Goal: Task Accomplishment & Management: Manage account settings

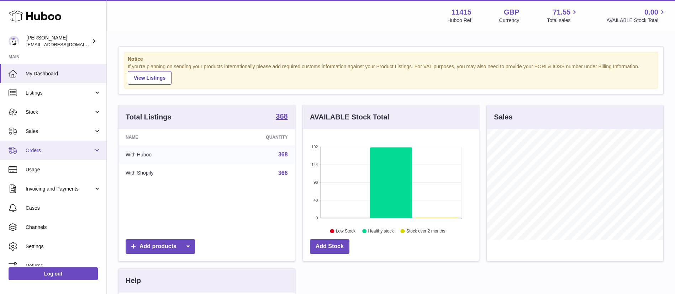
scroll to position [10, 0]
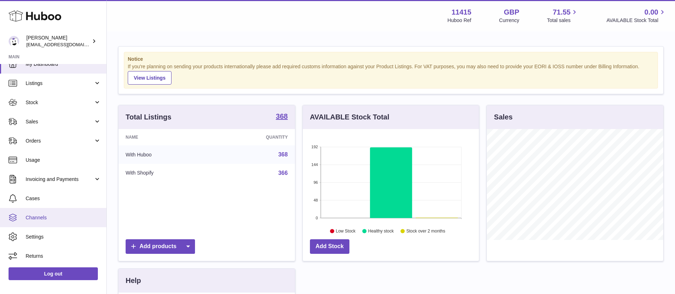
click at [33, 215] on span "Channels" at bounding box center [63, 217] width 75 height 7
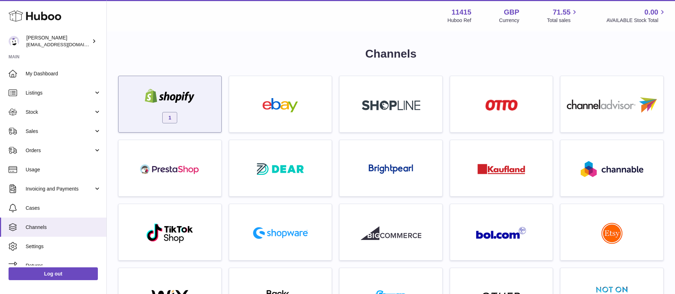
click at [175, 108] on div "1" at bounding box center [170, 106] width 96 height 46
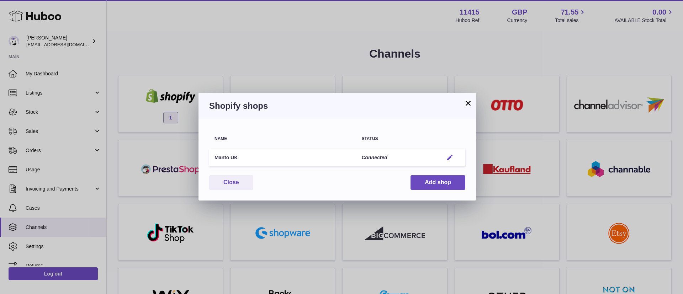
click at [452, 154] on em "button" at bounding box center [449, 157] width 7 height 7
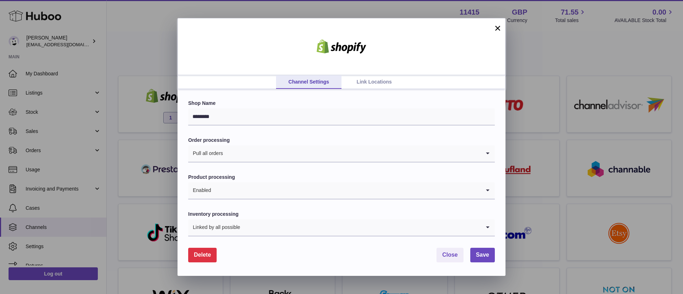
click at [384, 80] on link "Link Locations" at bounding box center [373, 82] width 65 height 14
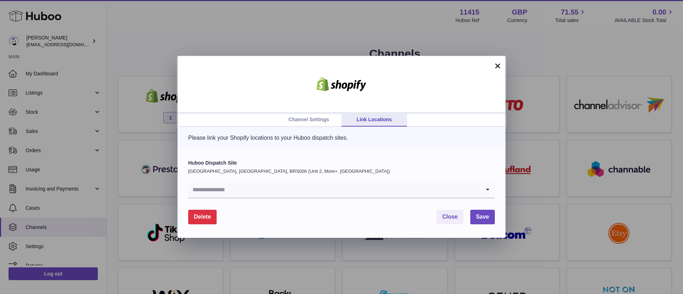
click at [497, 63] on button "×" at bounding box center [497, 66] width 9 height 9
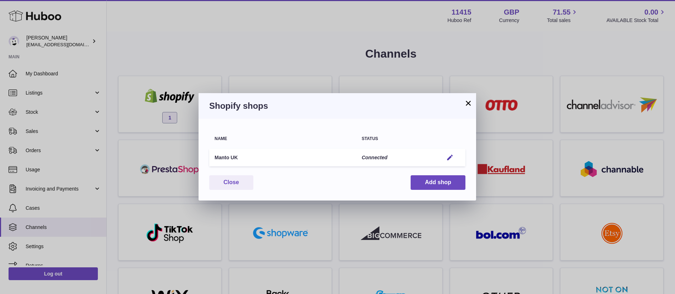
click at [466, 100] on button "×" at bounding box center [468, 103] width 9 height 9
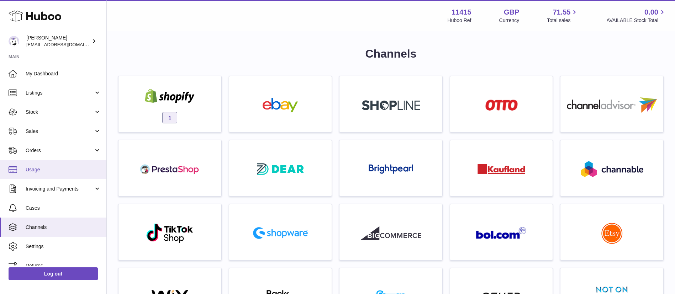
scroll to position [10, 0]
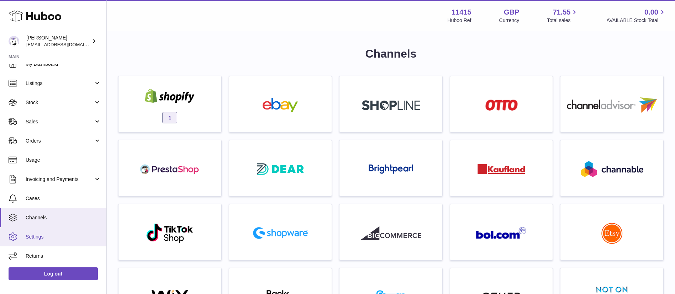
click at [31, 237] on span "Settings" at bounding box center [63, 237] width 75 height 7
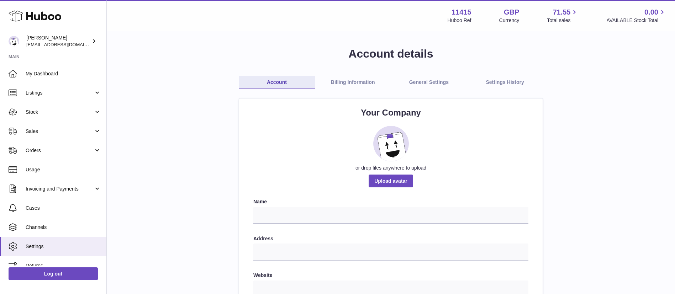
click at [346, 78] on link "Billing Information" at bounding box center [353, 83] width 76 height 14
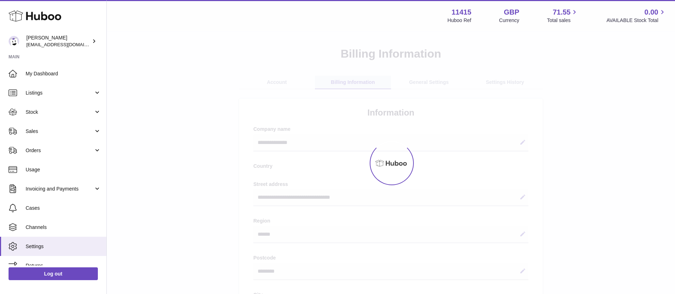
select select "**"
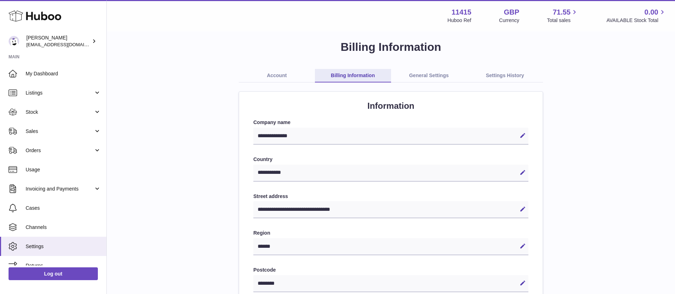
scroll to position [7, 0]
click at [520, 166] on button "Edit" at bounding box center [522, 171] width 11 height 11
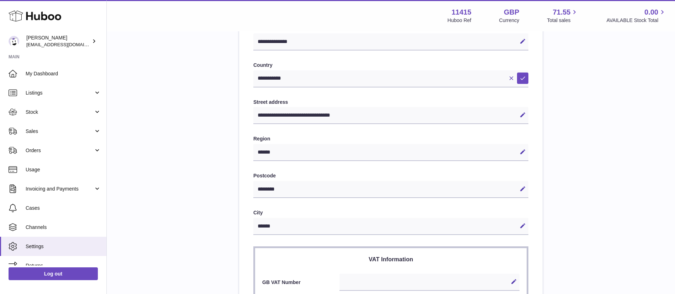
scroll to position [0, 0]
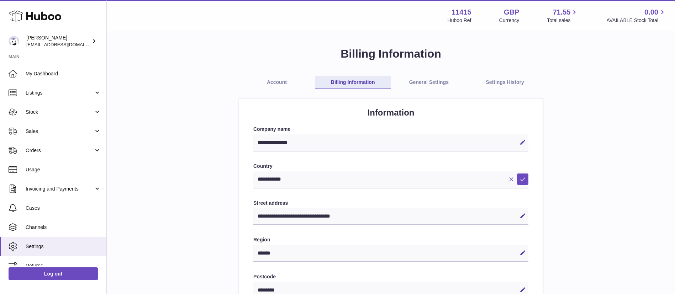
click at [437, 82] on link "General Settings" at bounding box center [429, 83] width 76 height 14
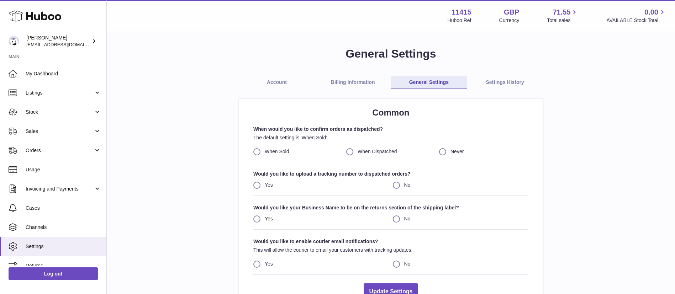
click at [519, 84] on link "Settings History" at bounding box center [505, 83] width 76 height 14
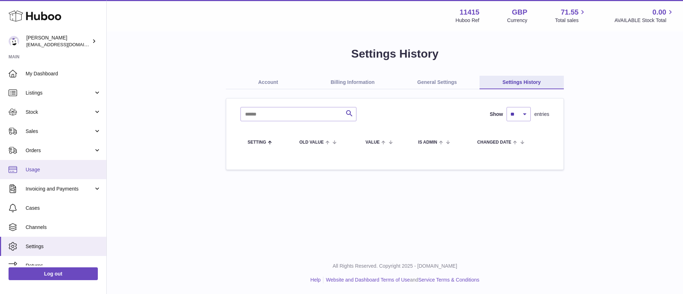
scroll to position [10, 0]
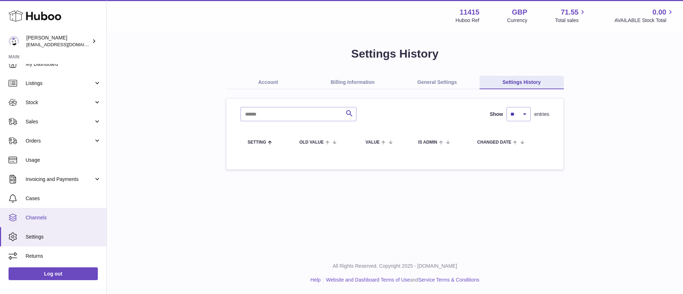
click at [44, 222] on link "Channels" at bounding box center [53, 217] width 106 height 19
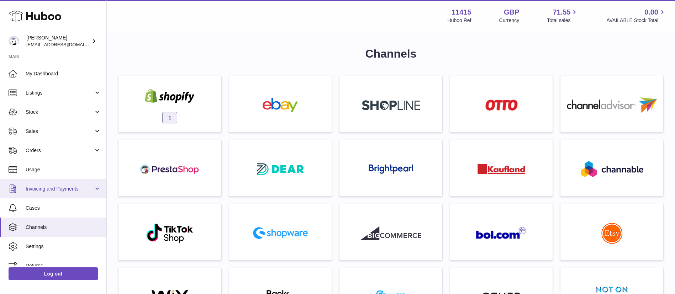
click at [89, 182] on link "Invoicing and Payments" at bounding box center [53, 188] width 106 height 19
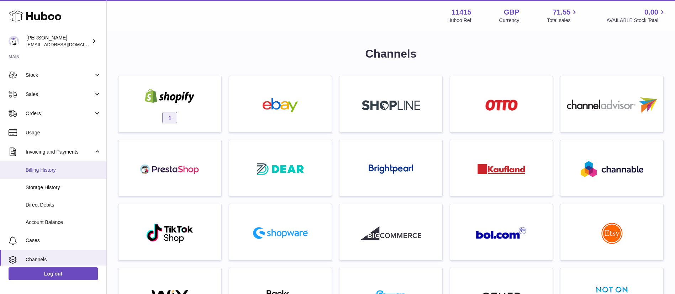
scroll to position [37, 0]
click at [78, 169] on span "Billing History" at bounding box center [63, 169] width 75 height 7
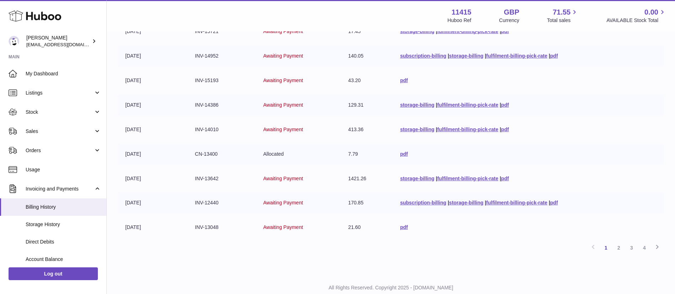
scroll to position [148, 0]
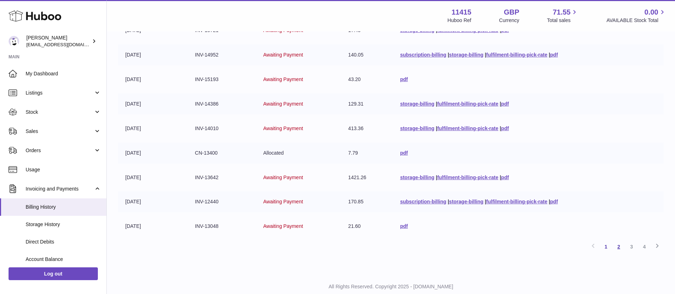
click at [621, 250] on link "2" at bounding box center [618, 246] width 13 height 13
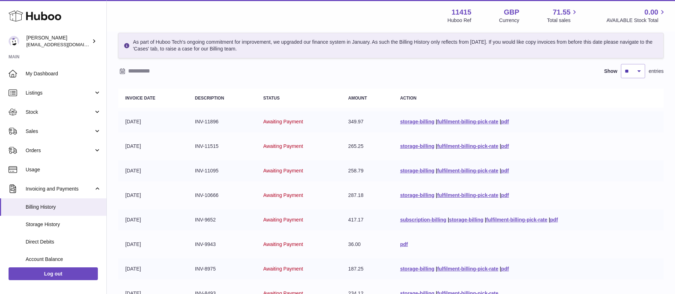
scroll to position [169, 0]
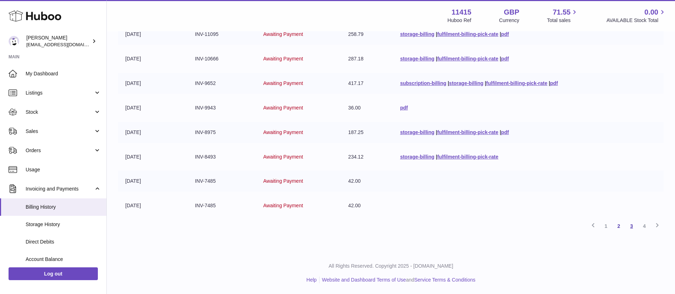
click at [626, 226] on link "3" at bounding box center [631, 226] width 13 height 13
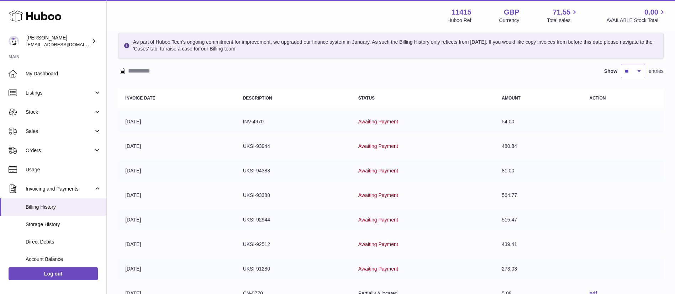
scroll to position [169, 0]
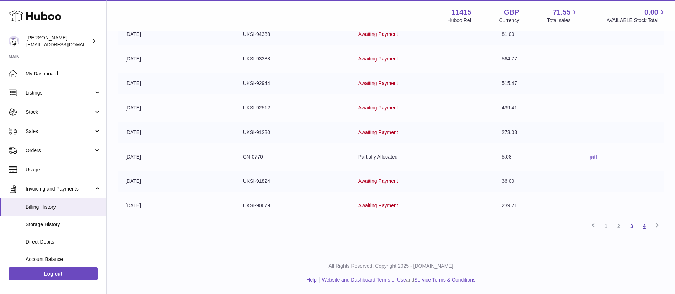
click at [639, 225] on link "4" at bounding box center [644, 226] width 13 height 13
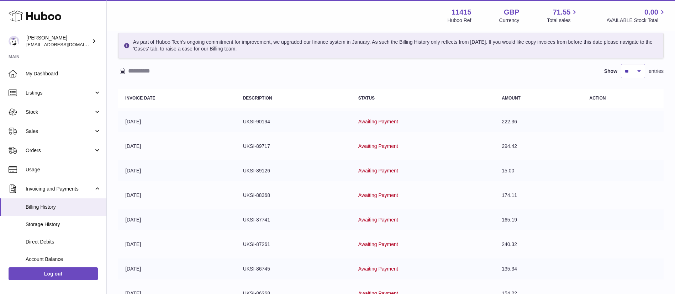
scroll to position [119, 0]
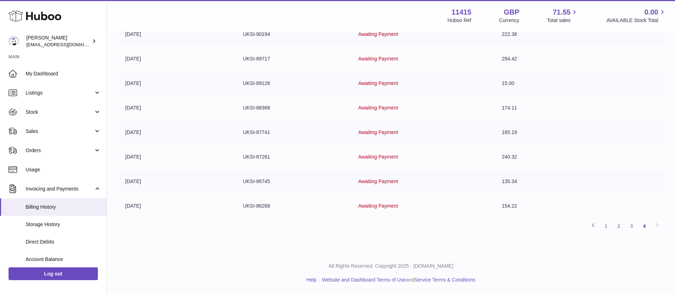
click at [655, 227] on div "Previous 1 2 3 4 Next" at bounding box center [390, 226] width 545 height 13
click at [63, 240] on span "Direct Debits" at bounding box center [63, 242] width 75 height 7
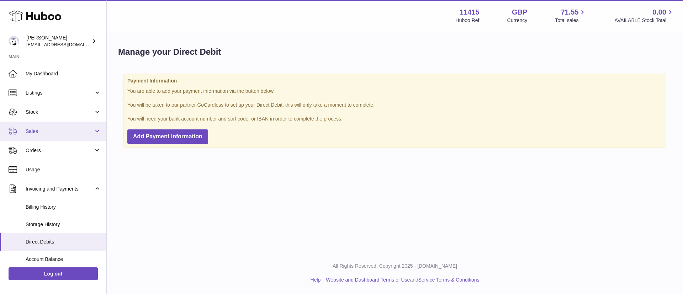
scroll to position [79, 0]
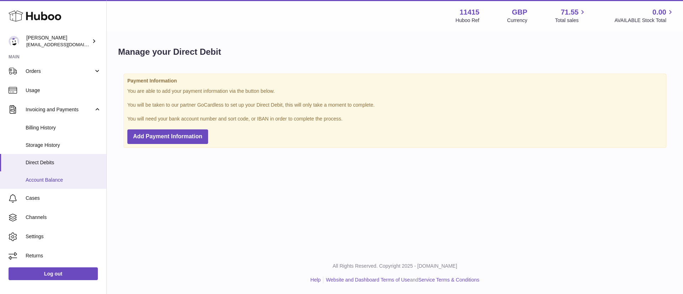
click at [50, 183] on span "Account Balance" at bounding box center [63, 180] width 75 height 7
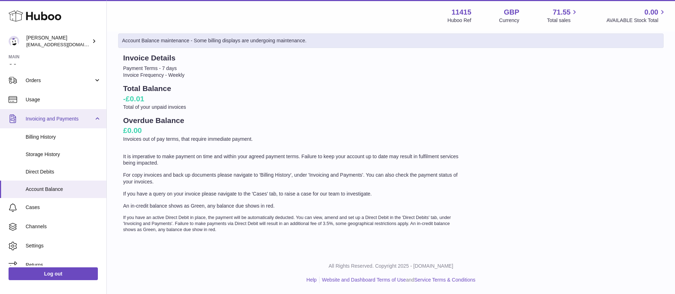
scroll to position [70, 0]
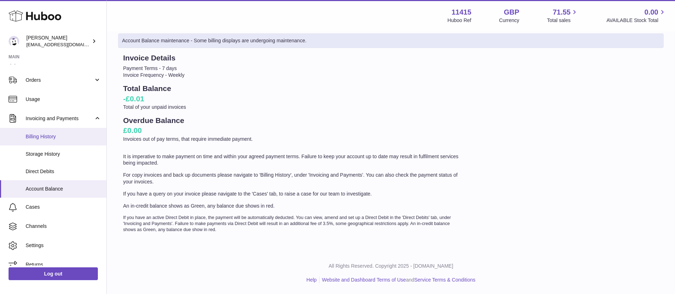
click at [51, 132] on link "Billing History" at bounding box center [53, 136] width 106 height 17
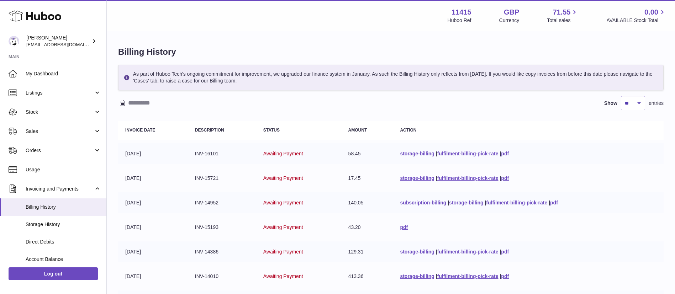
click at [409, 154] on link "storage-billing" at bounding box center [417, 154] width 34 height 6
click at [506, 154] on link "pdf" at bounding box center [505, 154] width 8 height 6
click at [49, 129] on span "Sales" at bounding box center [60, 131] width 68 height 7
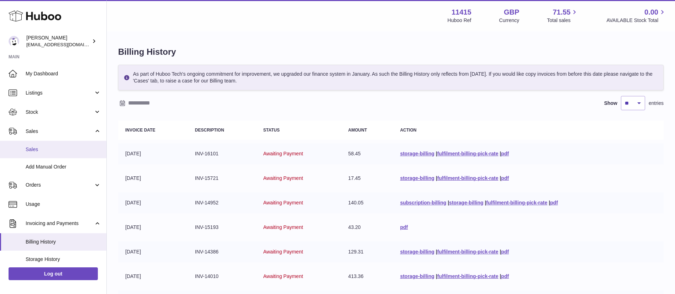
click at [43, 149] on span "Sales" at bounding box center [63, 149] width 75 height 7
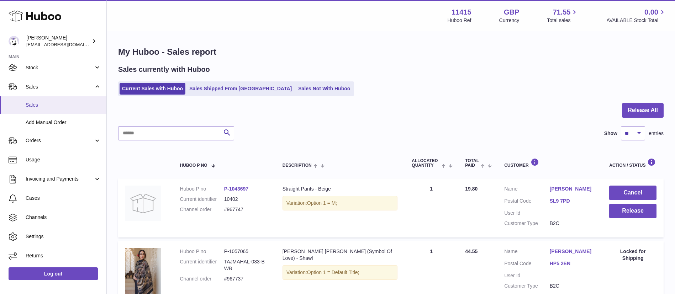
scroll to position [44, 0]
click at [73, 180] on span "Invoicing and Payments" at bounding box center [60, 179] width 68 height 7
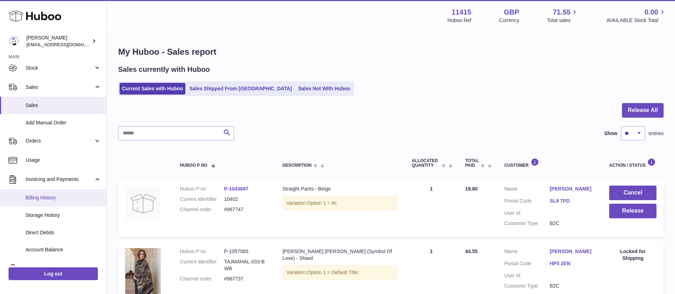
click at [68, 202] on link "Billing History" at bounding box center [53, 197] width 106 height 17
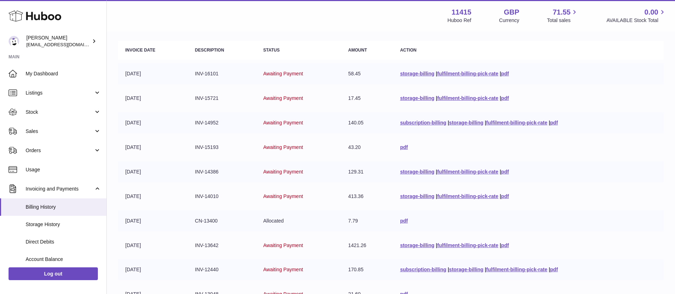
scroll to position [80, 0]
click at [399, 150] on td "pdf" at bounding box center [528, 147] width 271 height 21
click at [400, 148] on link "pdf" at bounding box center [404, 148] width 8 height 6
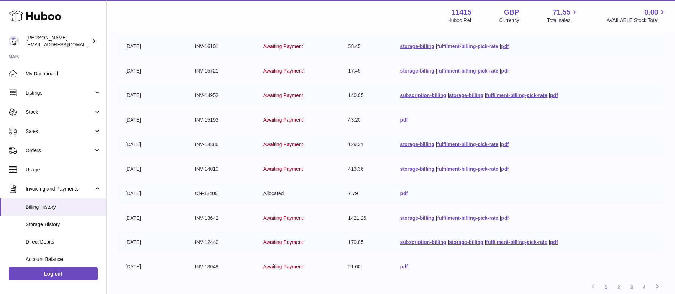
scroll to position [169, 0]
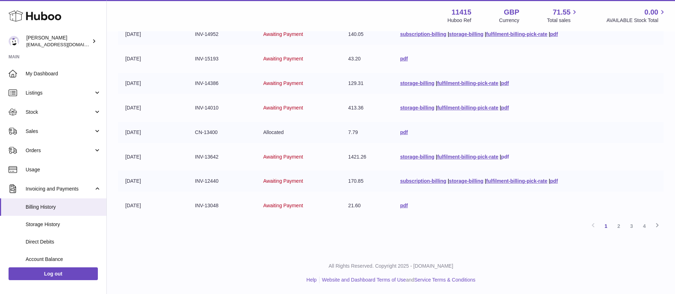
click at [503, 155] on link "pdf" at bounding box center [505, 157] width 8 height 6
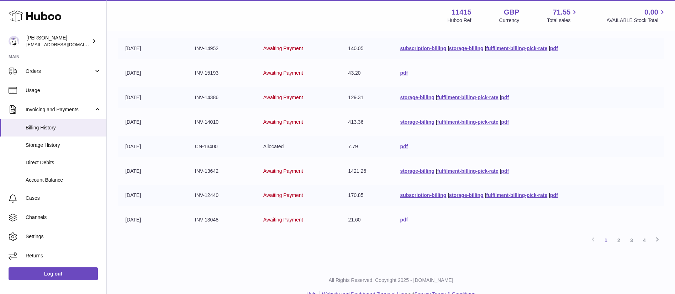
scroll to position [155, 0]
click at [400, 219] on link "pdf" at bounding box center [404, 220] width 8 height 6
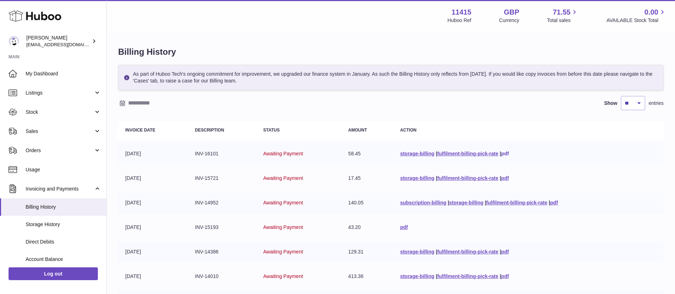
click at [502, 154] on link "pdf" at bounding box center [505, 154] width 8 height 6
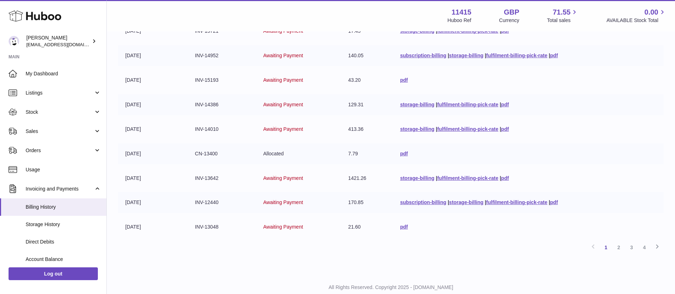
scroll to position [148, 0]
click at [402, 226] on link "pdf" at bounding box center [404, 226] width 8 height 6
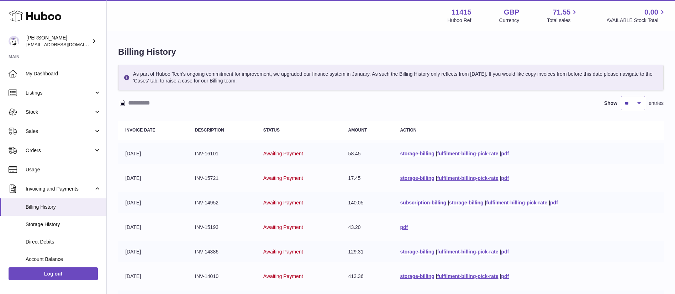
scroll to position [169, 0]
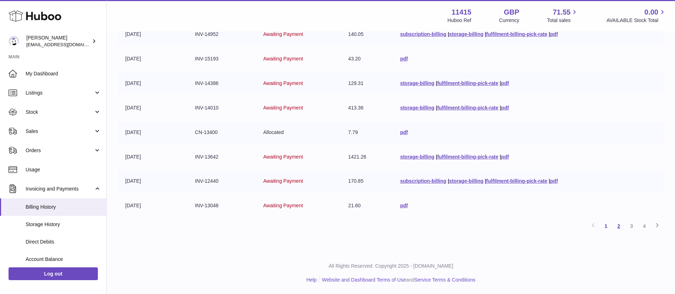
click at [621, 227] on link "2" at bounding box center [618, 226] width 13 height 13
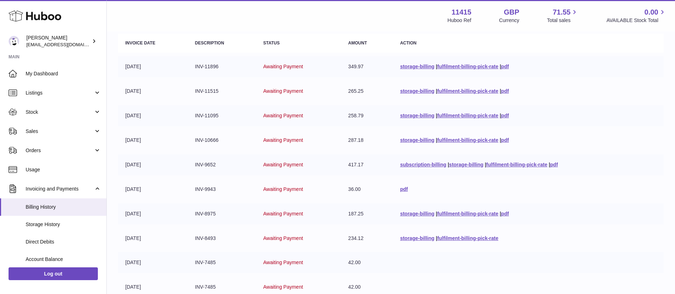
scroll to position [87, 0]
click at [506, 213] on link "pdf" at bounding box center [505, 214] width 8 height 6
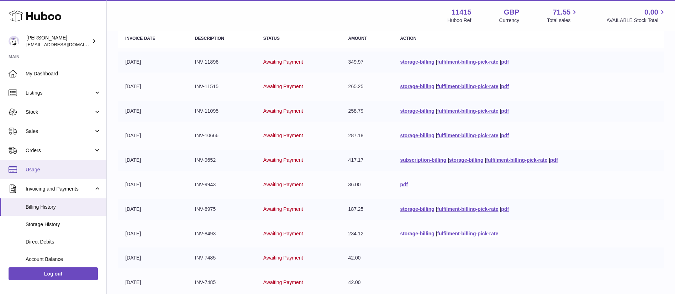
scroll to position [79, 0]
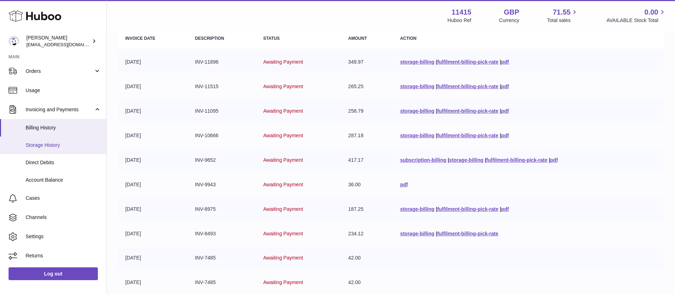
click at [54, 146] on span "Storage History" at bounding box center [63, 145] width 75 height 7
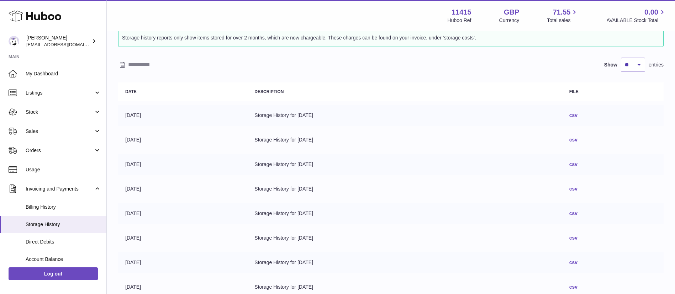
scroll to position [35, 0]
click at [577, 115] on link "csv" at bounding box center [573, 116] width 8 height 6
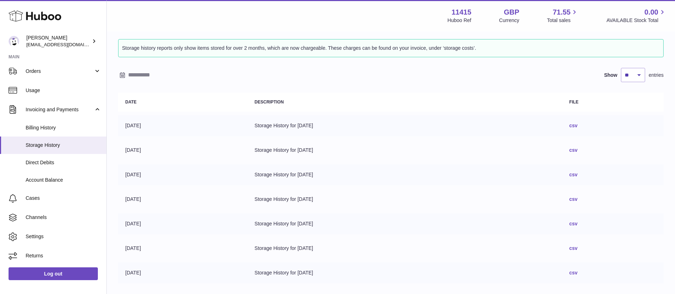
scroll to position [0, 0]
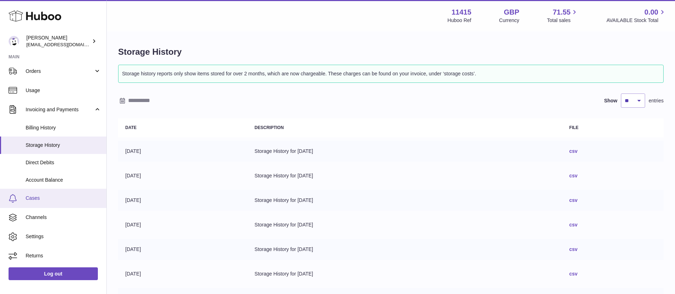
click at [57, 194] on link "Cases" at bounding box center [53, 198] width 106 height 19
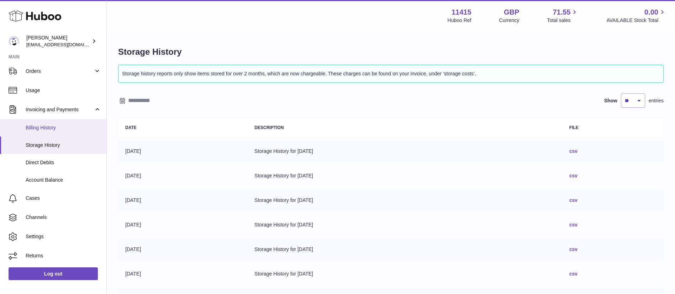
click at [62, 130] on span "Billing History" at bounding box center [63, 127] width 75 height 7
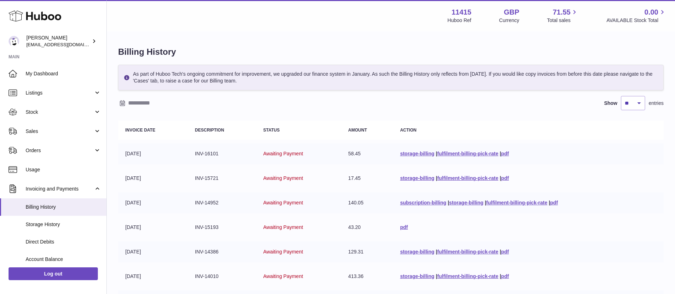
scroll to position [169, 0]
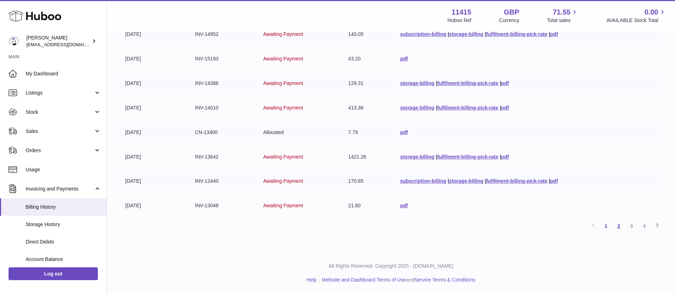
click at [620, 223] on link "2" at bounding box center [618, 226] width 13 height 13
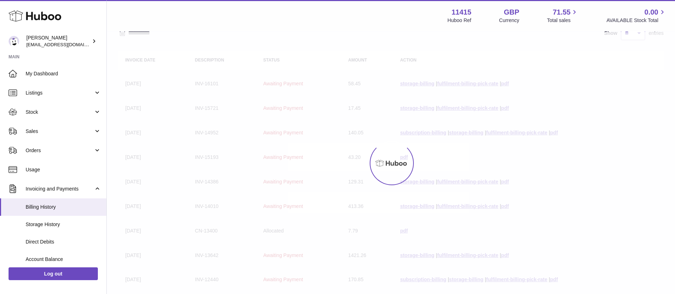
scroll to position [32, 0]
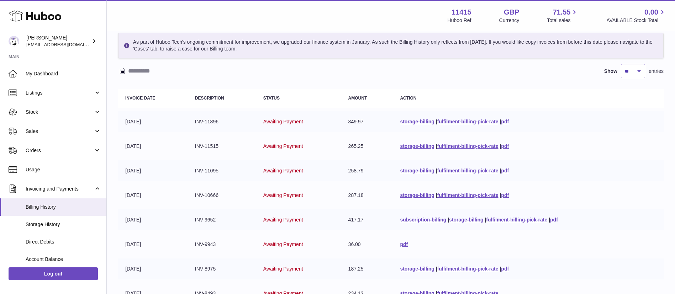
click at [557, 220] on link "pdf" at bounding box center [554, 220] width 8 height 6
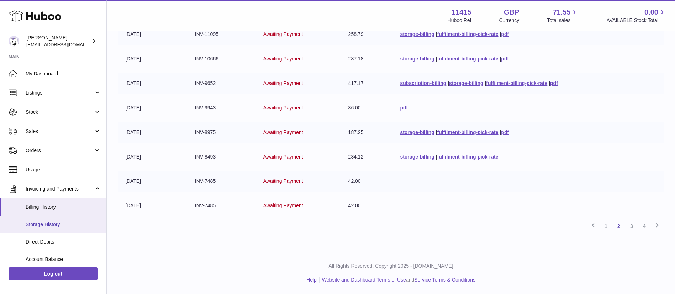
scroll to position [79, 0]
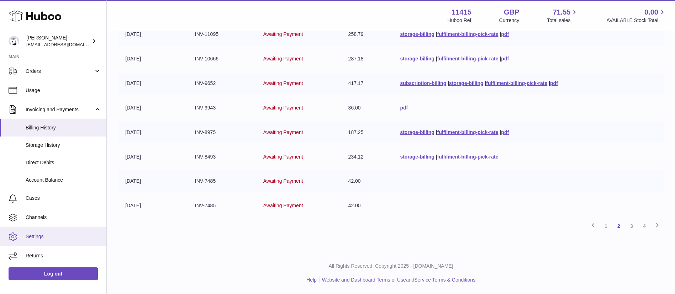
click at [51, 230] on link "Settings" at bounding box center [53, 236] width 106 height 19
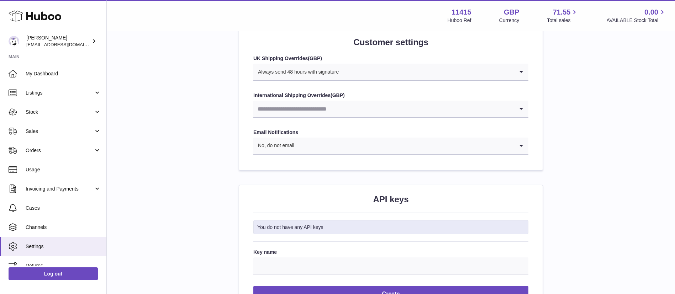
scroll to position [701, 0]
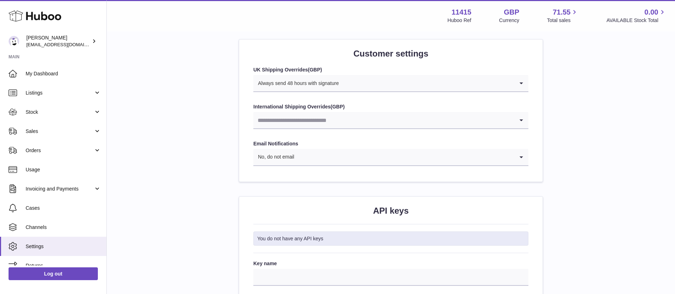
click at [482, 81] on input "Search for option" at bounding box center [426, 83] width 175 height 16
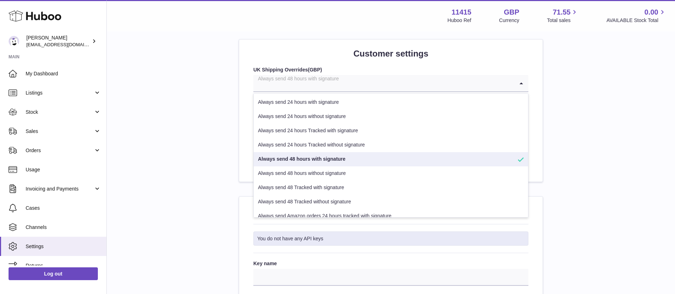
click at [482, 81] on input "Search for option" at bounding box center [383, 83] width 261 height 16
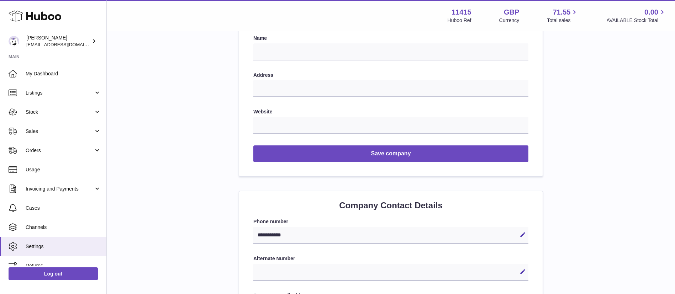
scroll to position [0, 0]
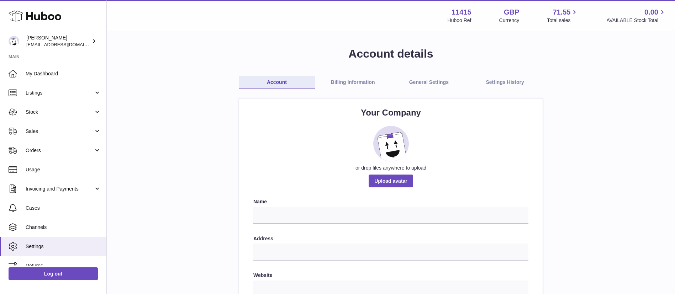
click at [348, 82] on link "Billing Information" at bounding box center [353, 83] width 76 height 14
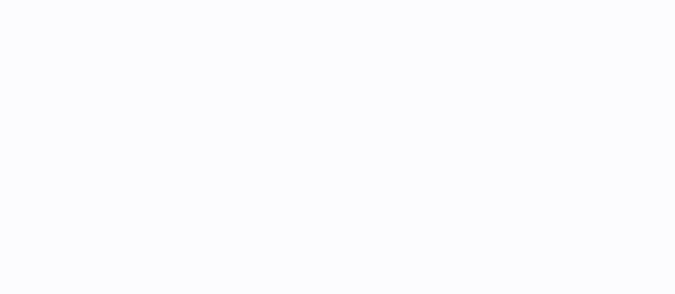
select select "**"
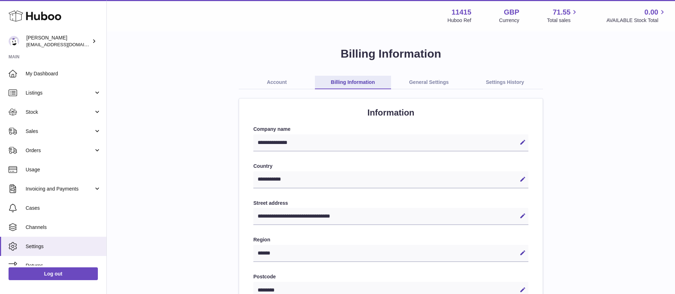
click at [511, 77] on link "Settings History" at bounding box center [505, 83] width 76 height 14
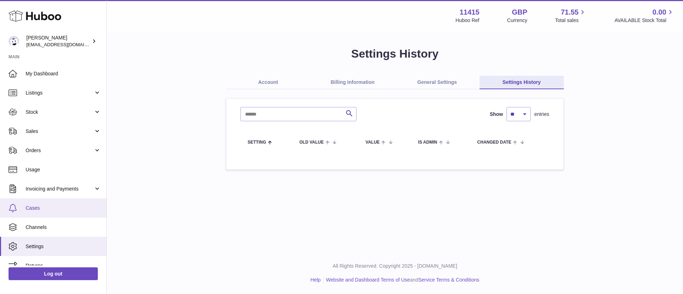
scroll to position [10, 0]
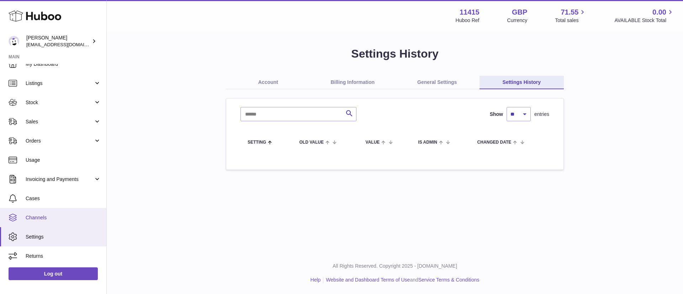
click at [57, 216] on span "Channels" at bounding box center [63, 217] width 75 height 7
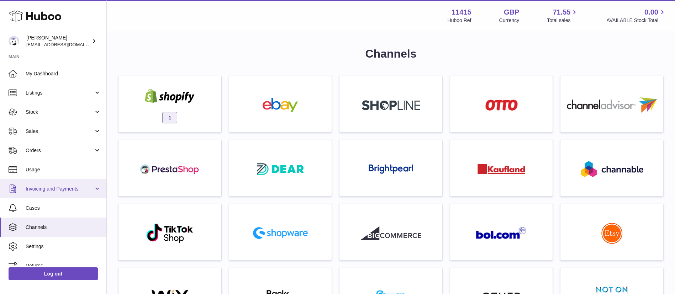
click at [99, 182] on link "Invoicing and Payments" at bounding box center [53, 188] width 106 height 19
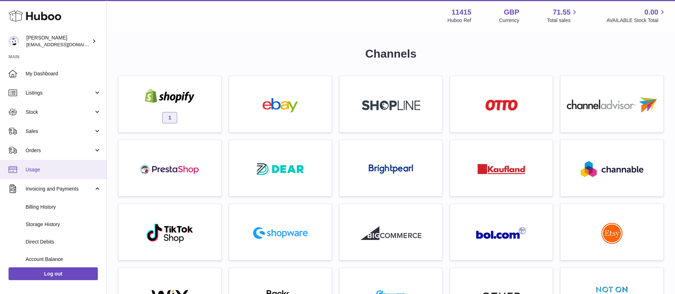
click at [87, 163] on link "Usage" at bounding box center [53, 169] width 106 height 19
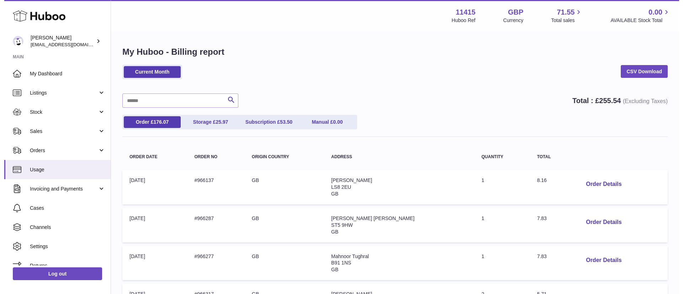
scroll to position [70, 0]
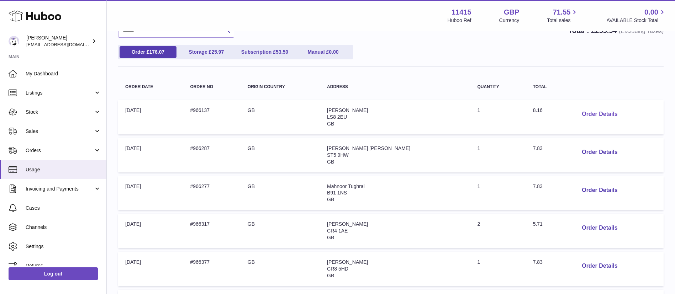
click at [600, 112] on button "Order Details" at bounding box center [599, 114] width 47 height 15
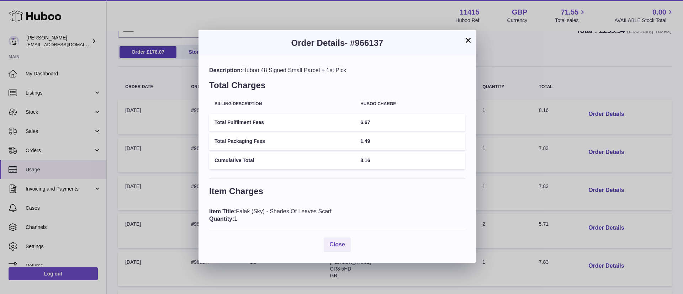
click at [468, 38] on button "×" at bounding box center [468, 40] width 9 height 9
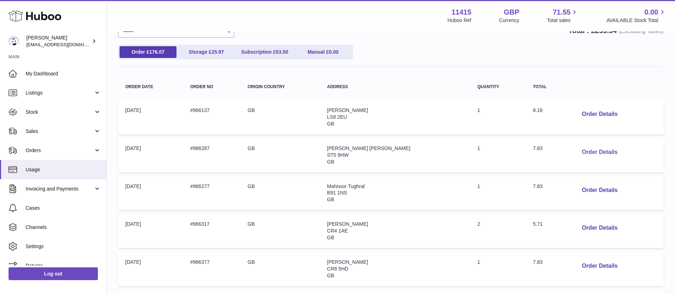
click at [590, 151] on button "Order Details" at bounding box center [599, 152] width 47 height 15
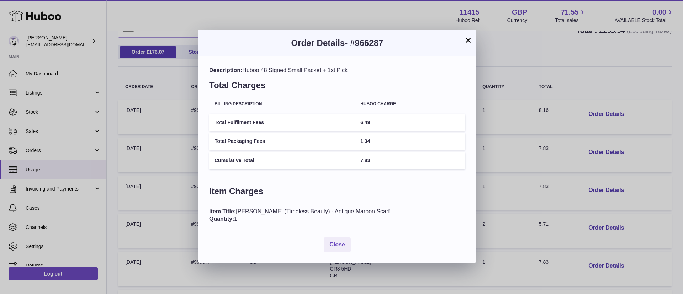
click at [467, 39] on button "×" at bounding box center [468, 40] width 9 height 9
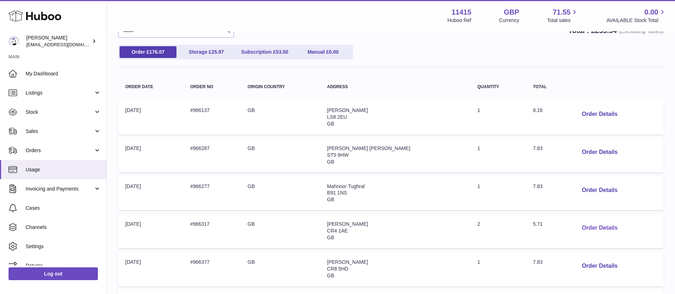
click at [589, 224] on button "Order Details" at bounding box center [599, 228] width 47 height 15
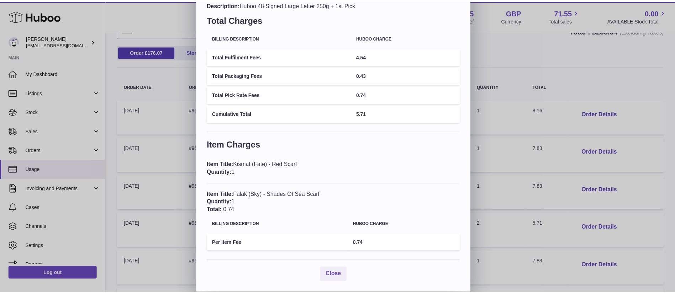
scroll to position [0, 0]
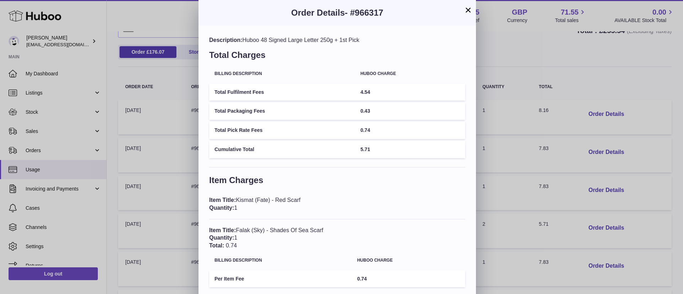
click at [465, 10] on button "×" at bounding box center [468, 10] width 9 height 9
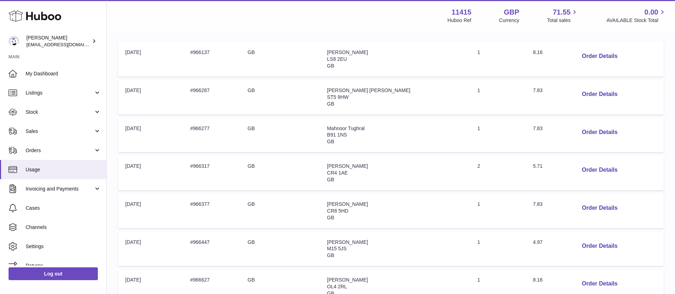
scroll to position [137, 0]
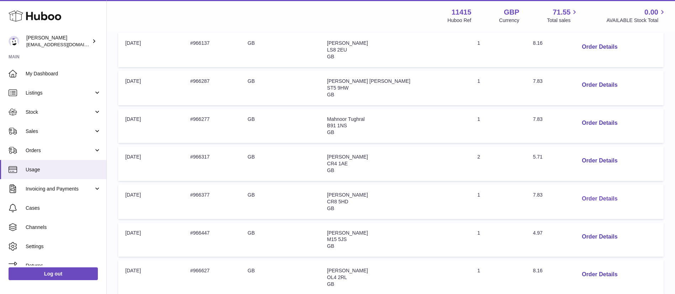
click at [598, 198] on button "Order Details" at bounding box center [599, 199] width 47 height 15
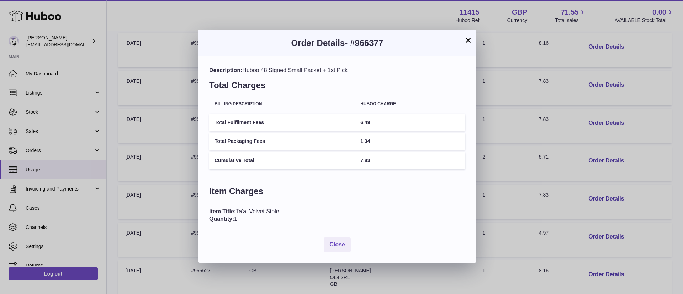
click at [468, 39] on button "×" at bounding box center [468, 40] width 9 height 9
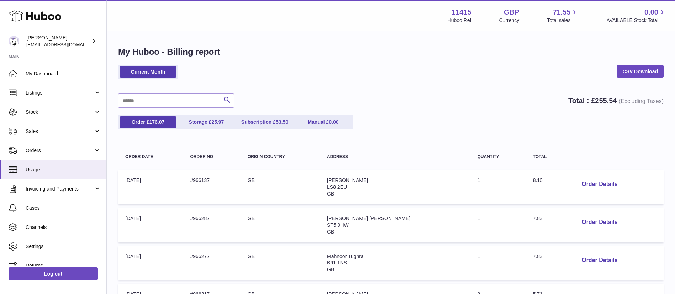
scroll to position [18, 0]
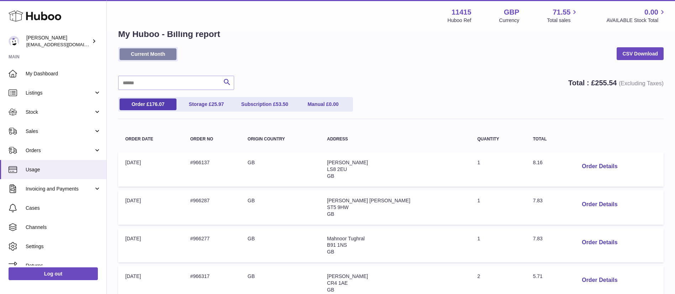
click at [156, 58] on link "Current Month" at bounding box center [147, 54] width 57 height 12
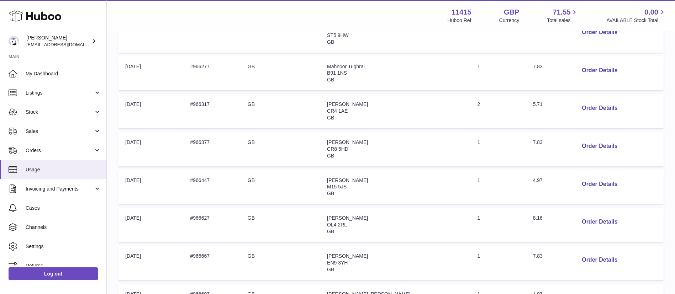
scroll to position [330, 0]
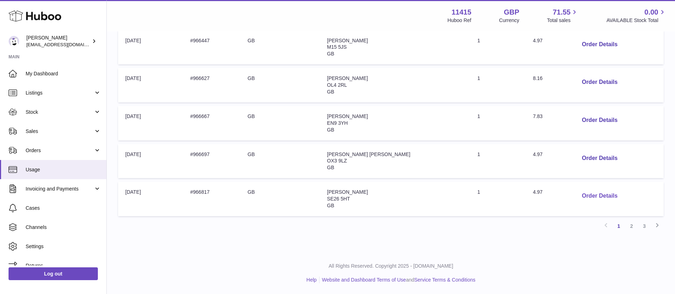
click at [600, 194] on button "Order Details" at bounding box center [599, 196] width 47 height 15
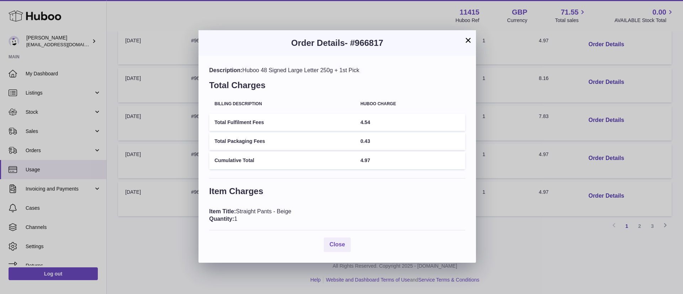
click at [467, 36] on button "×" at bounding box center [468, 40] width 9 height 9
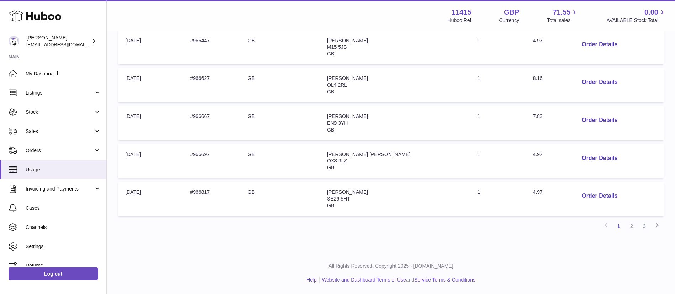
scroll to position [0, 0]
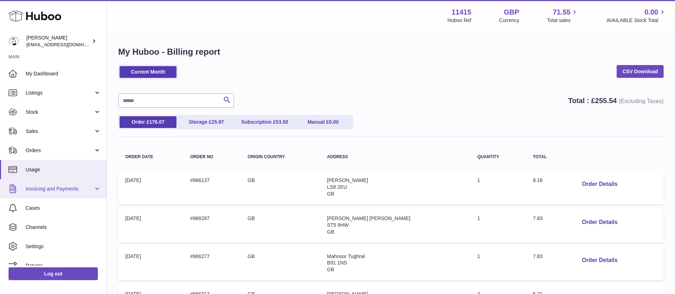
click at [91, 195] on link "Invoicing and Payments" at bounding box center [53, 188] width 106 height 19
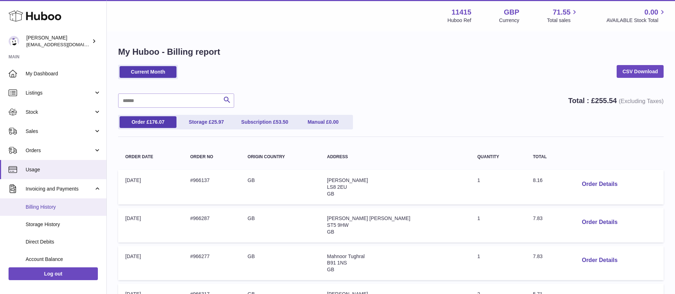
click at [78, 201] on link "Billing History" at bounding box center [53, 206] width 106 height 17
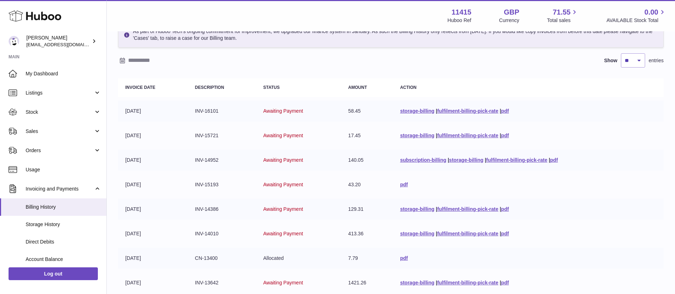
scroll to position [169, 0]
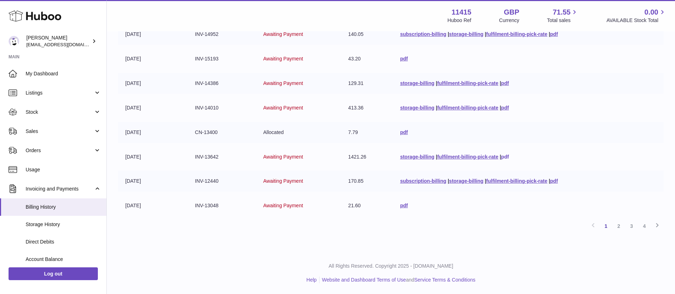
click at [503, 156] on link "pdf" at bounding box center [505, 157] width 8 height 6
